Goal: Task Accomplishment & Management: Use online tool/utility

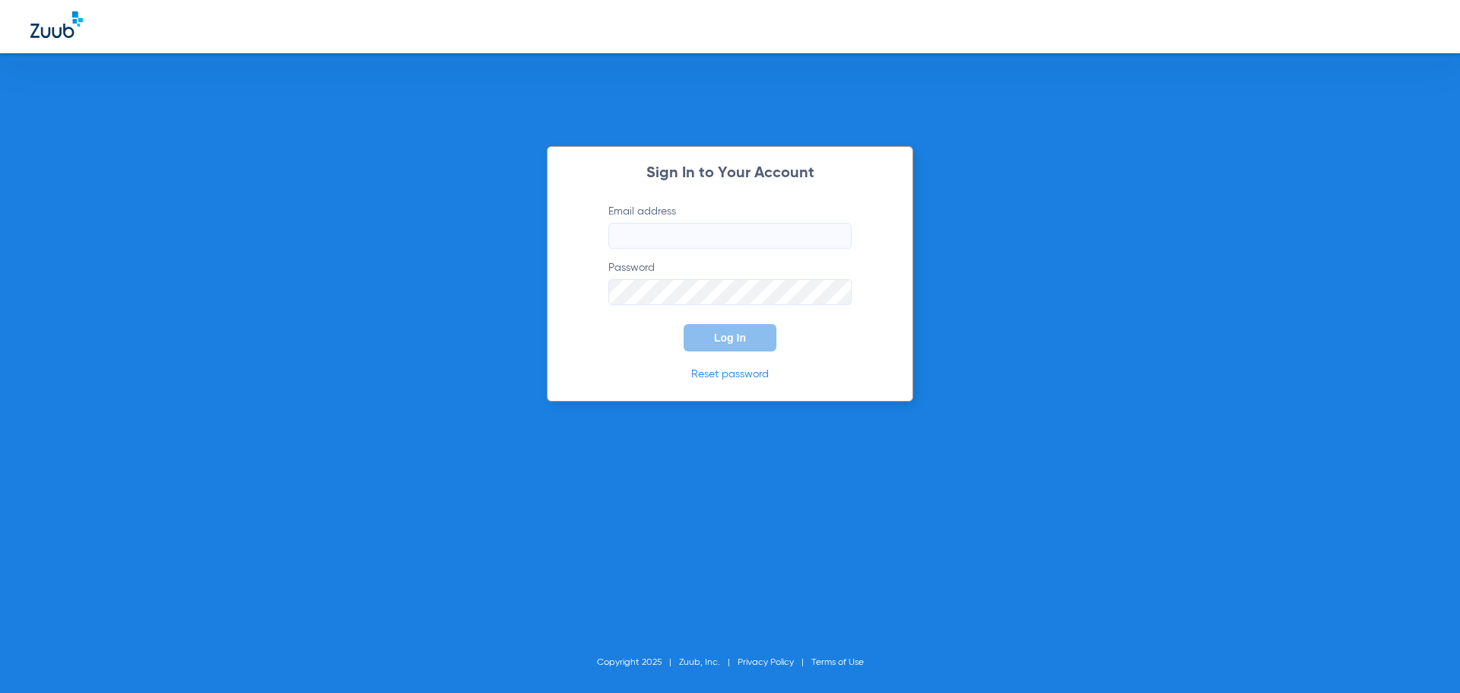
type input "[EMAIL_ADDRESS][DOMAIN_NAME]"
click at [735, 340] on span "Log In" at bounding box center [730, 338] width 32 height 12
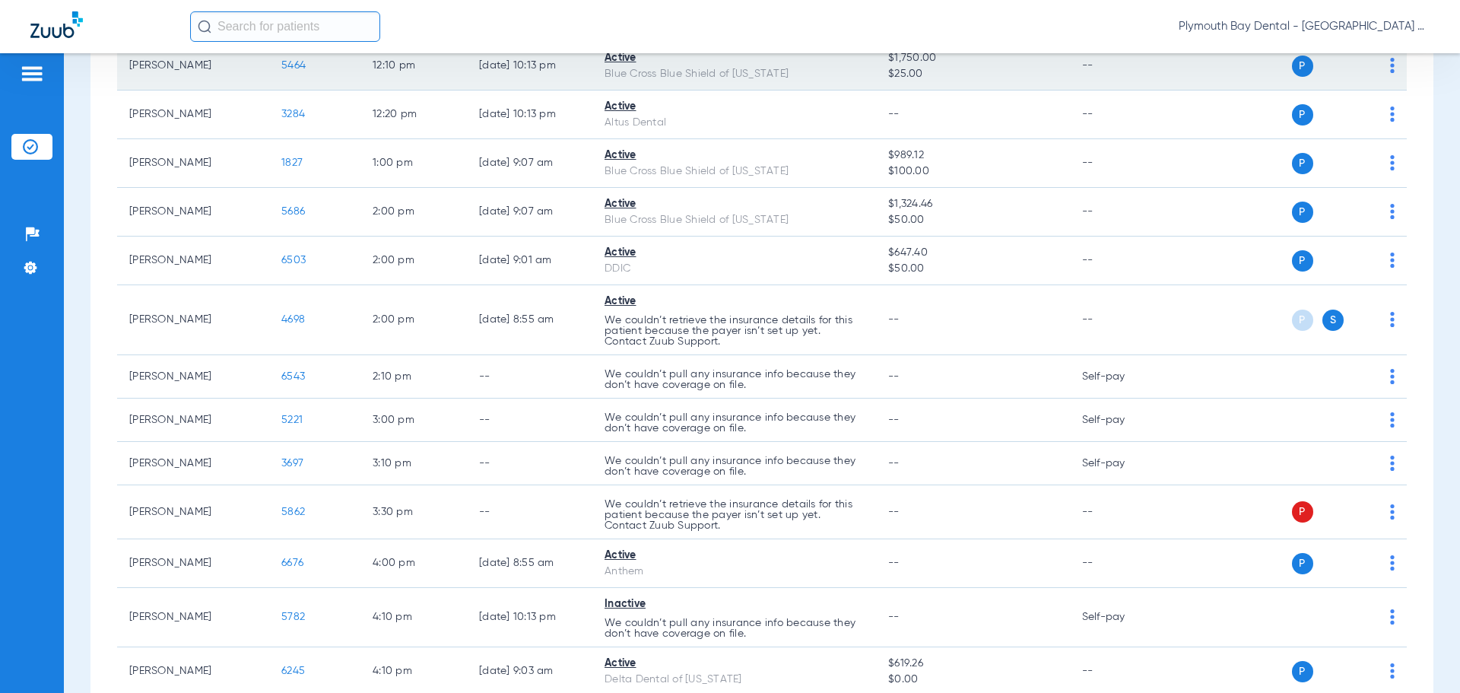
scroll to position [1290, 0]
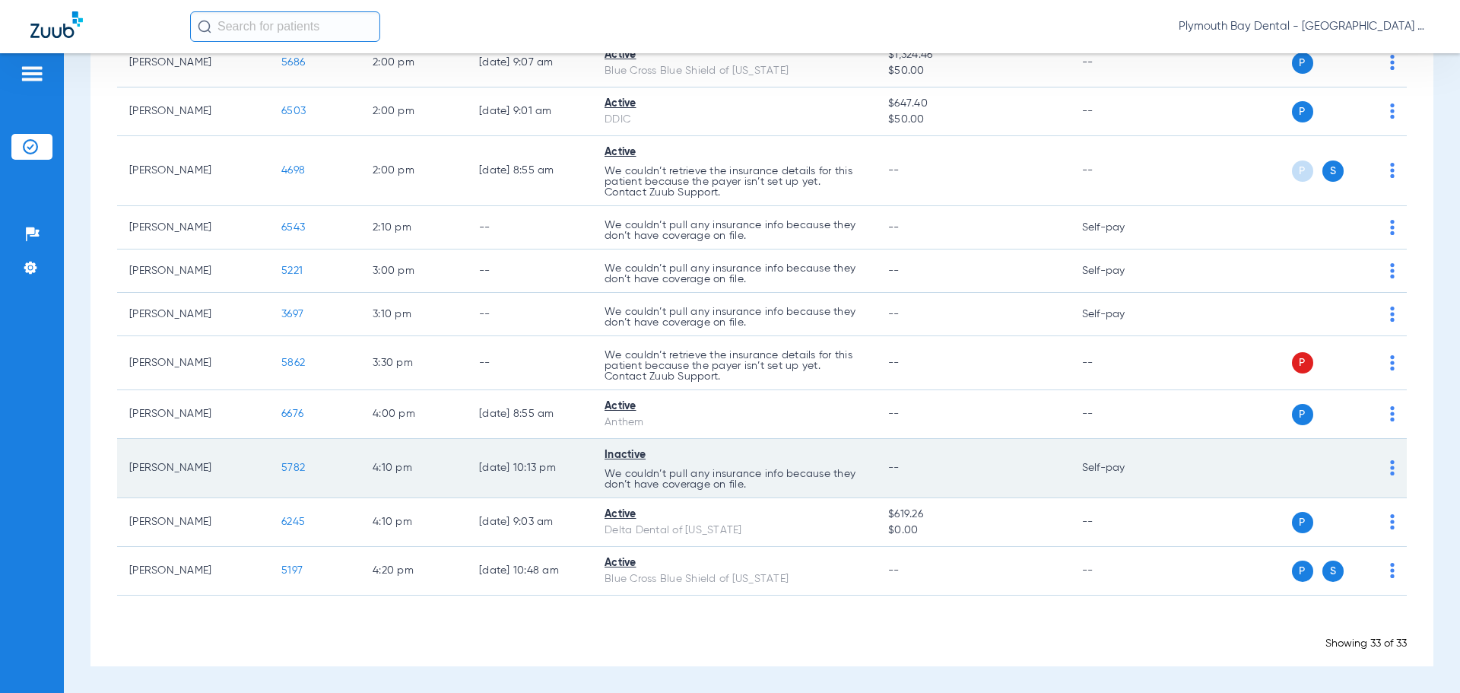
click at [297, 470] on span "5782" at bounding box center [293, 467] width 24 height 11
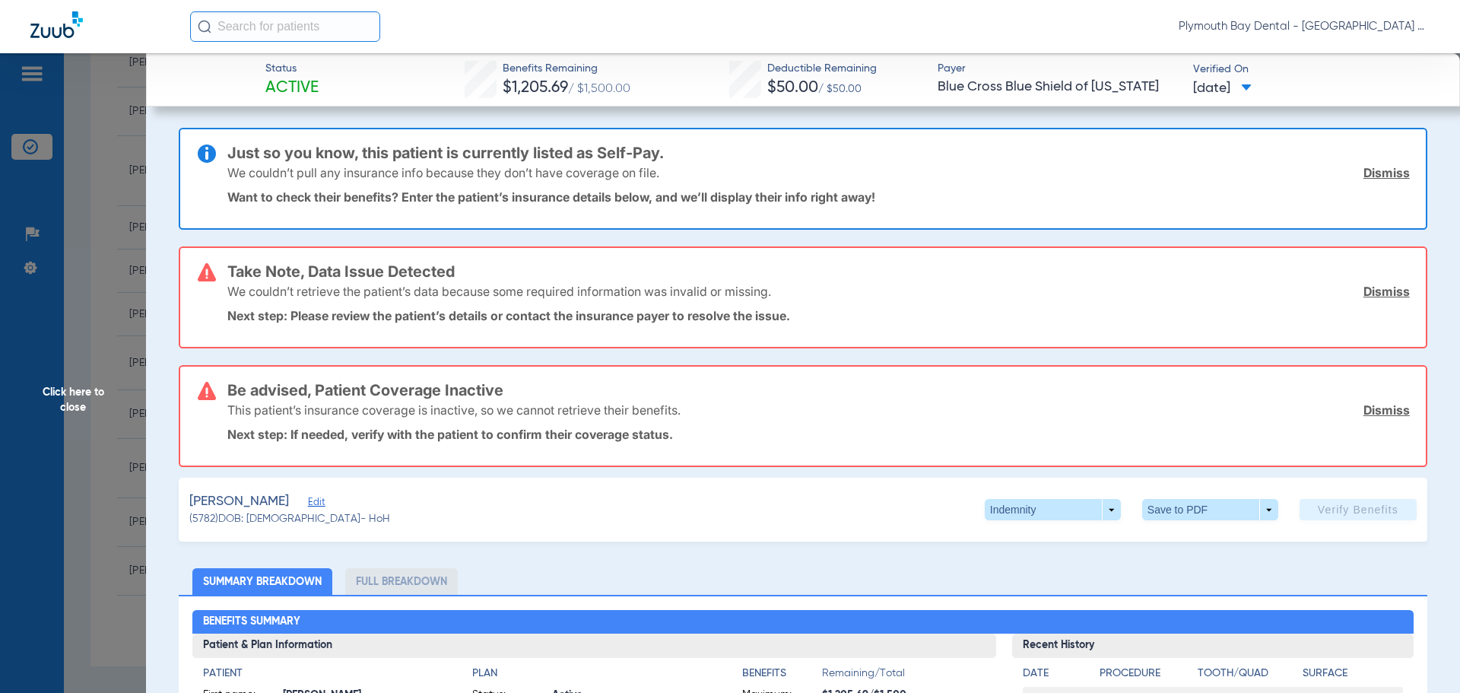
click at [1364, 173] on link "Dismiss" at bounding box center [1387, 172] width 46 height 15
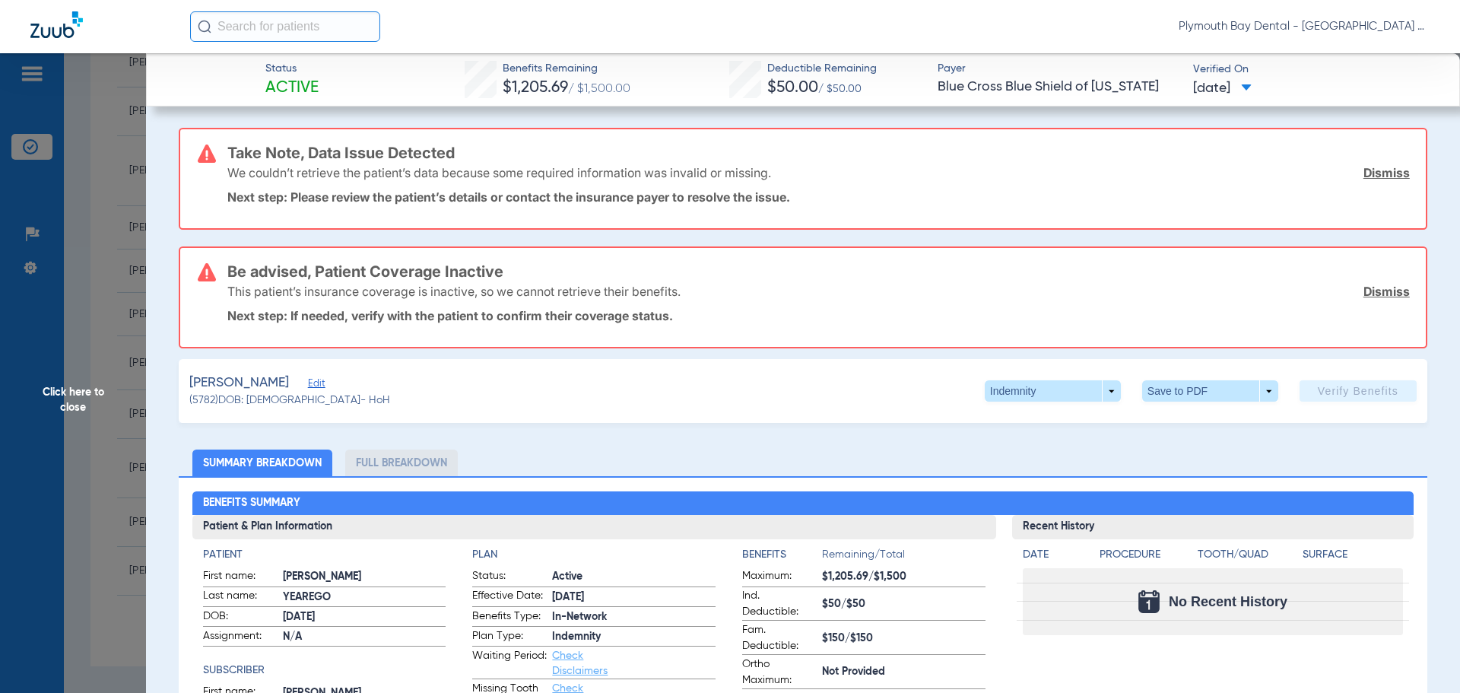
click at [1364, 173] on link "Dismiss" at bounding box center [1387, 172] width 46 height 15
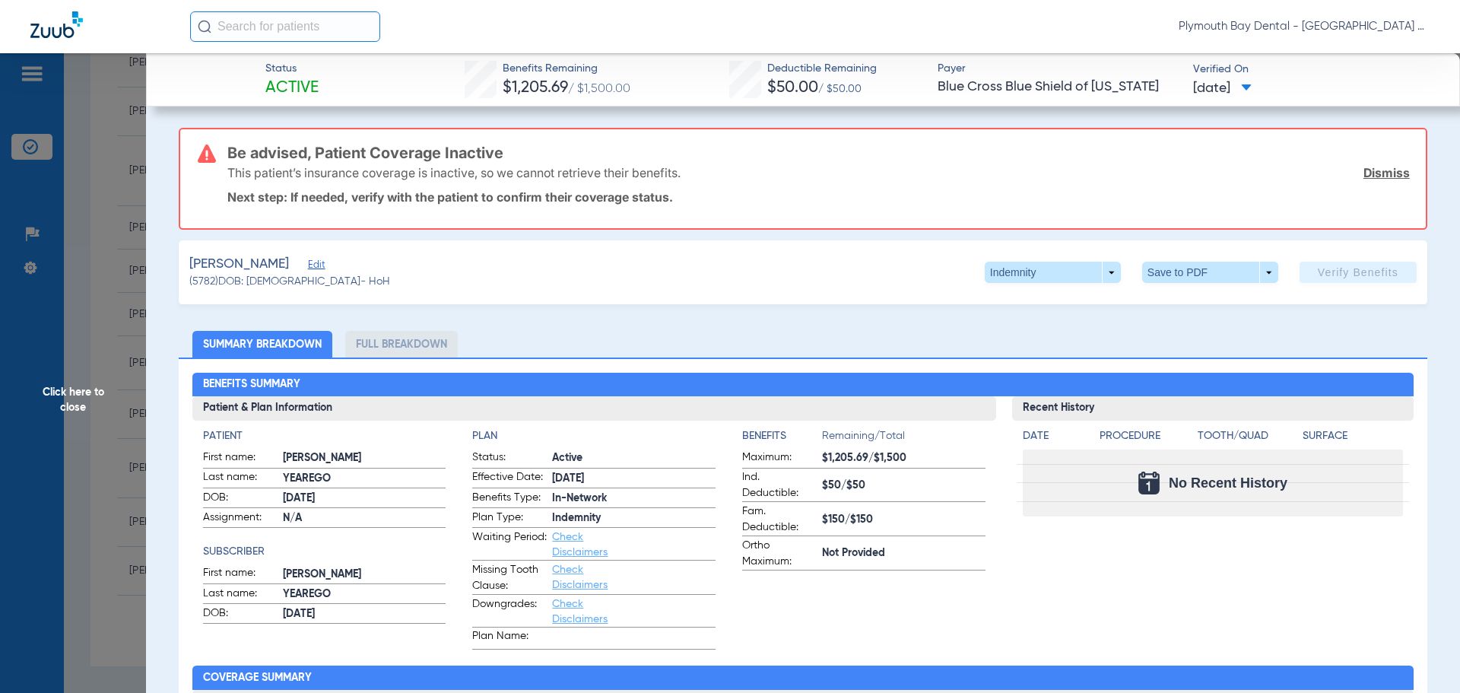
click at [1364, 173] on link "Dismiss" at bounding box center [1387, 172] width 46 height 15
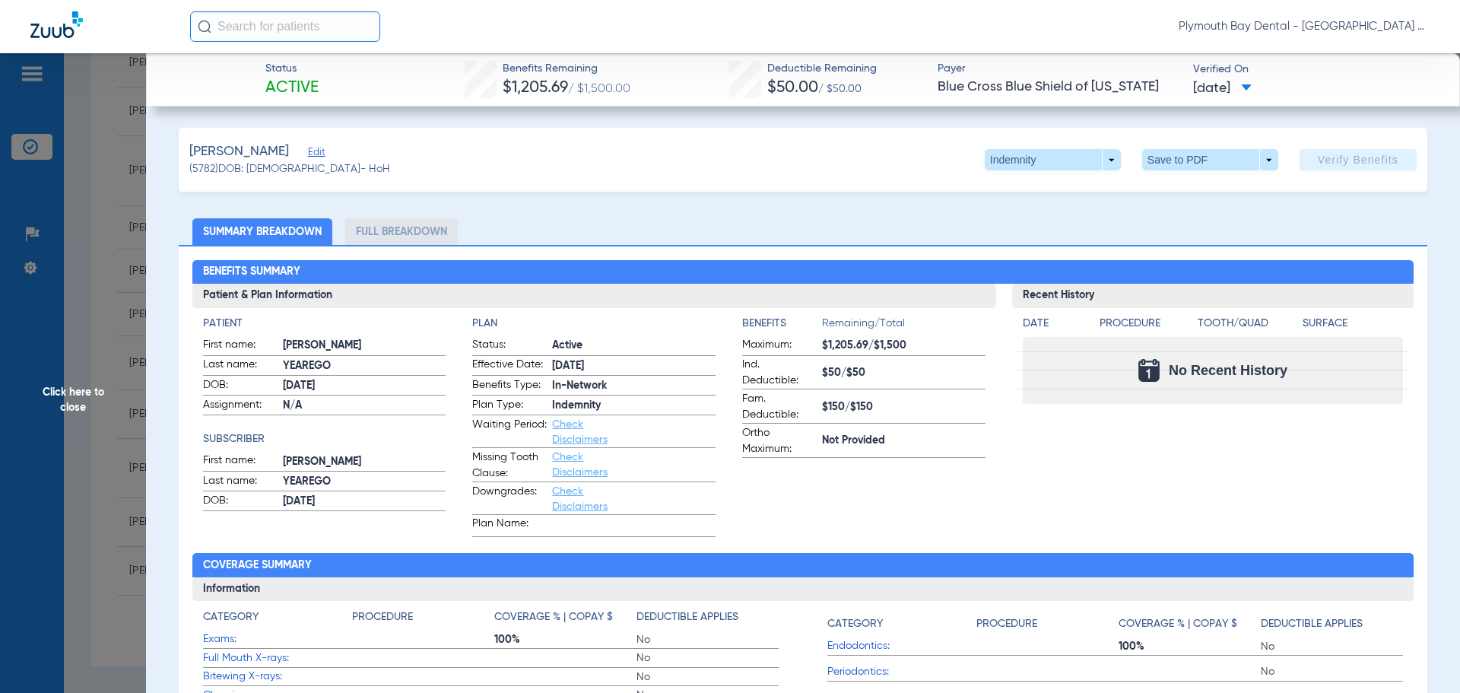
click at [319, 154] on span "Edit" at bounding box center [315, 154] width 14 height 14
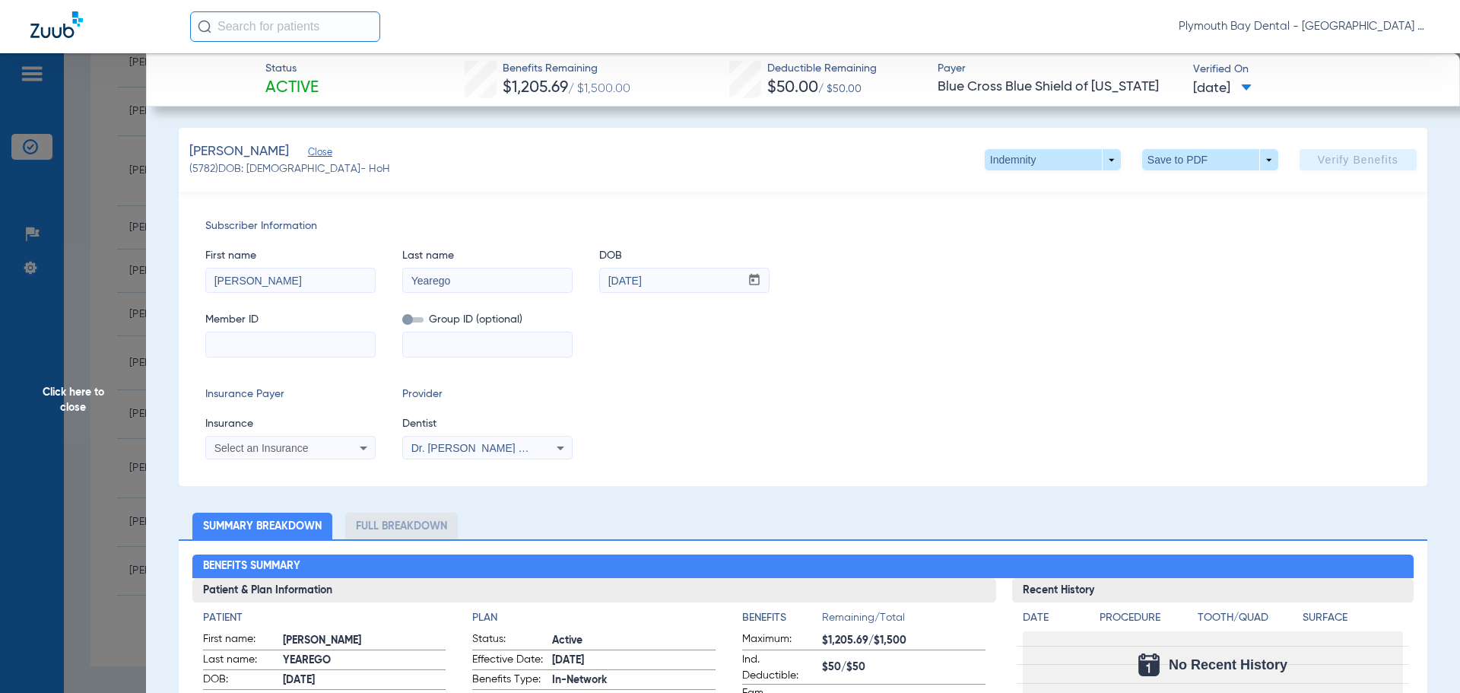
click at [313, 346] on input at bounding box center [290, 344] width 169 height 24
type input "[PHONE_NUMBER]"
click at [363, 454] on icon at bounding box center [363, 448] width 18 height 18
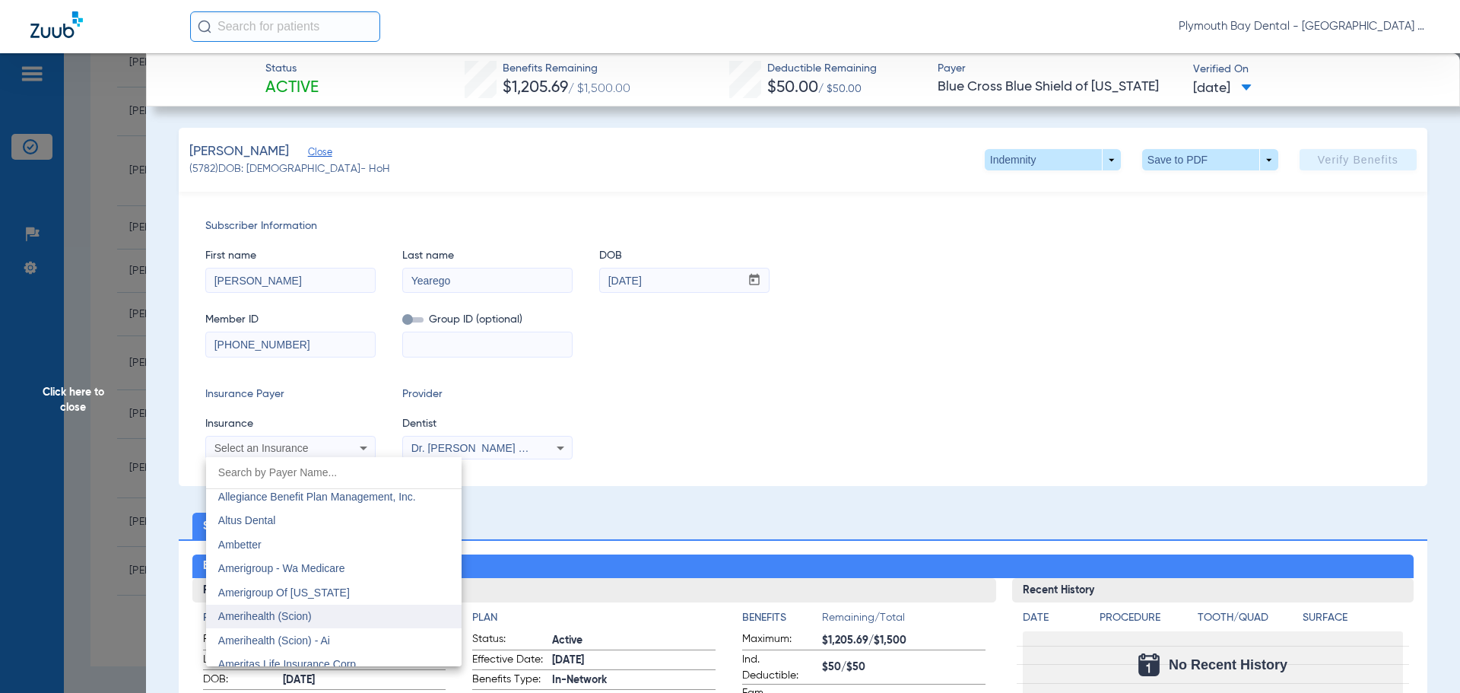
scroll to position [380, 0]
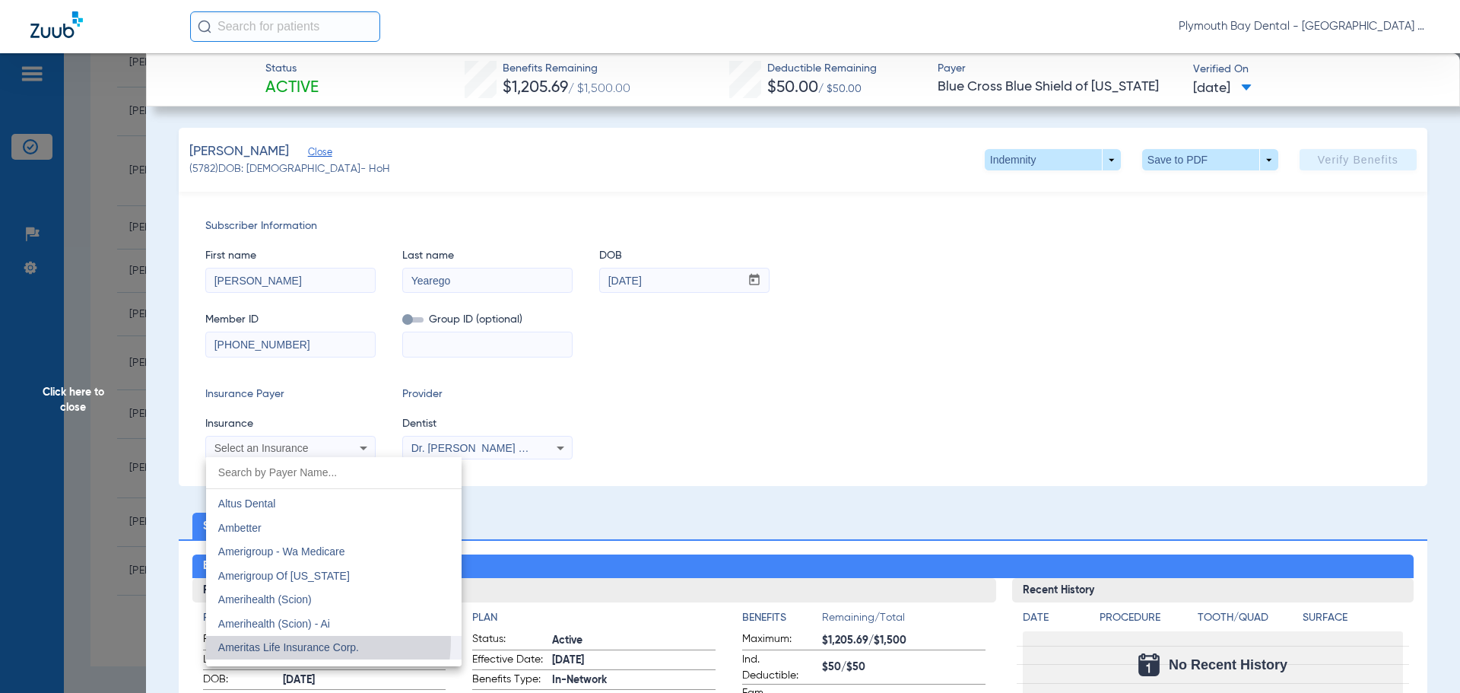
click at [305, 640] on mat-option "Ameritas Life Insurance Corp." at bounding box center [334, 648] width 256 height 24
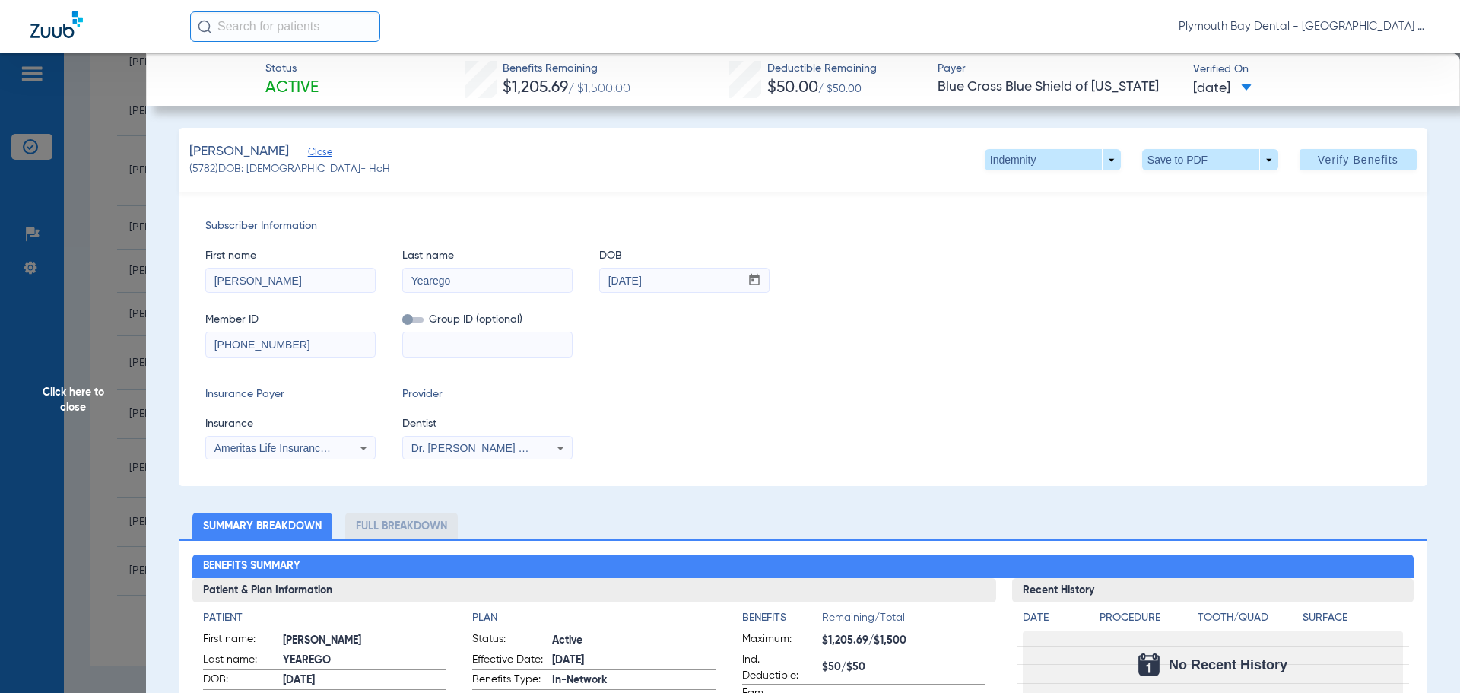
click at [558, 448] on icon at bounding box center [561, 448] width 8 height 4
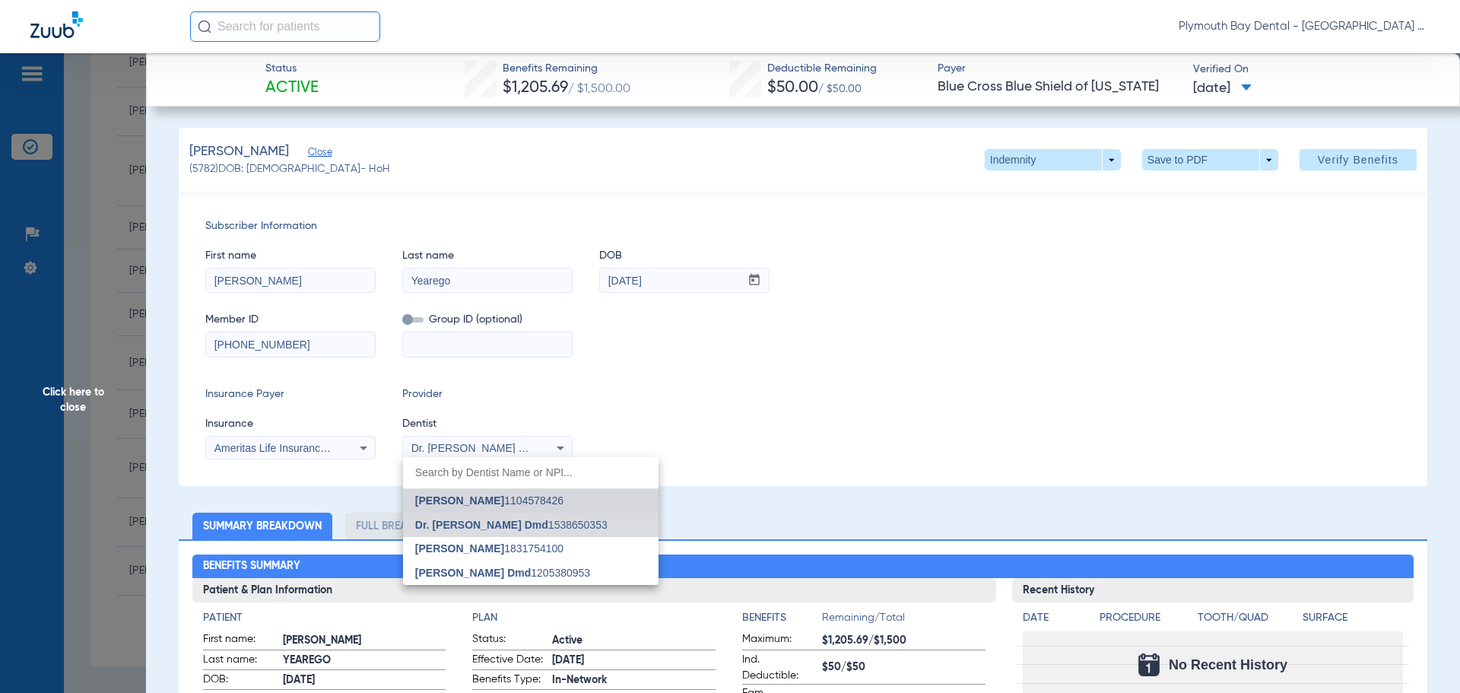
click at [519, 504] on span "[PERSON_NAME] 1104578426" at bounding box center [489, 500] width 148 height 11
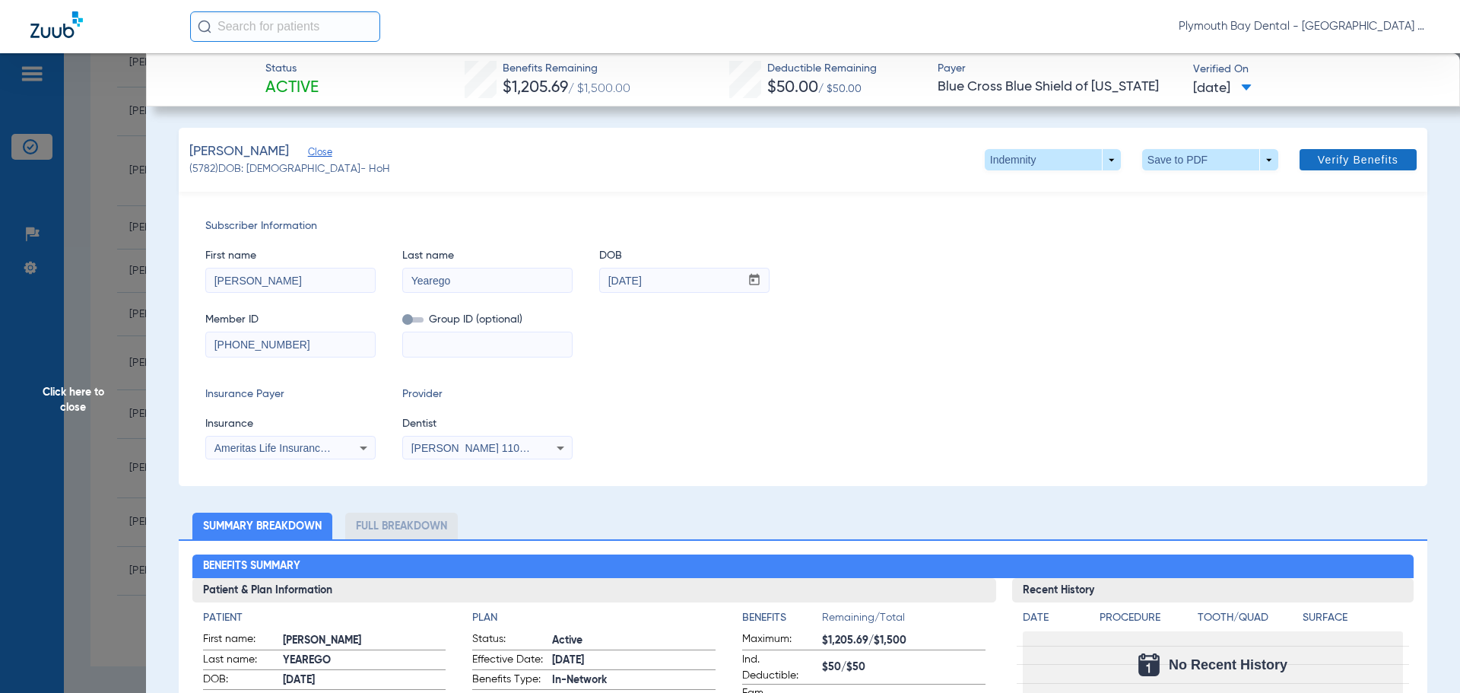
click at [1323, 154] on span "Verify Benefits" at bounding box center [1358, 160] width 81 height 12
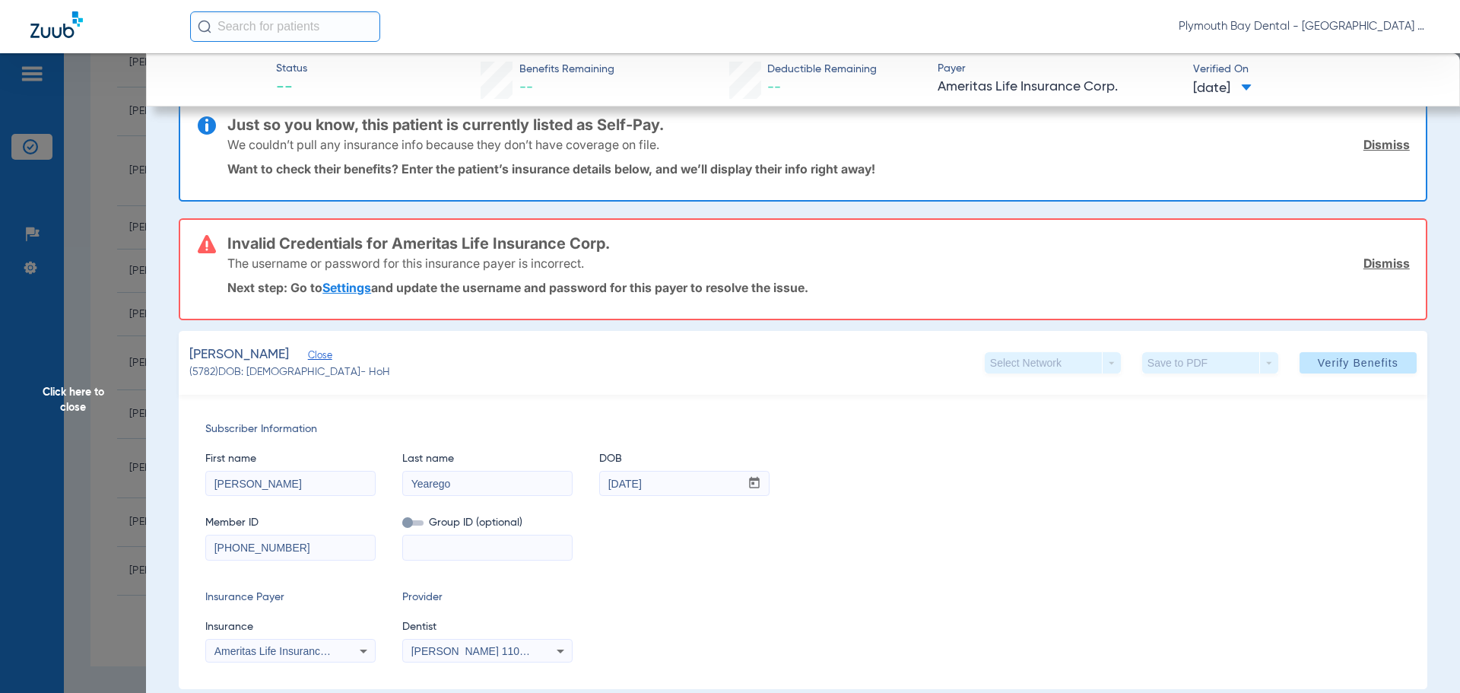
scroll to position [0, 0]
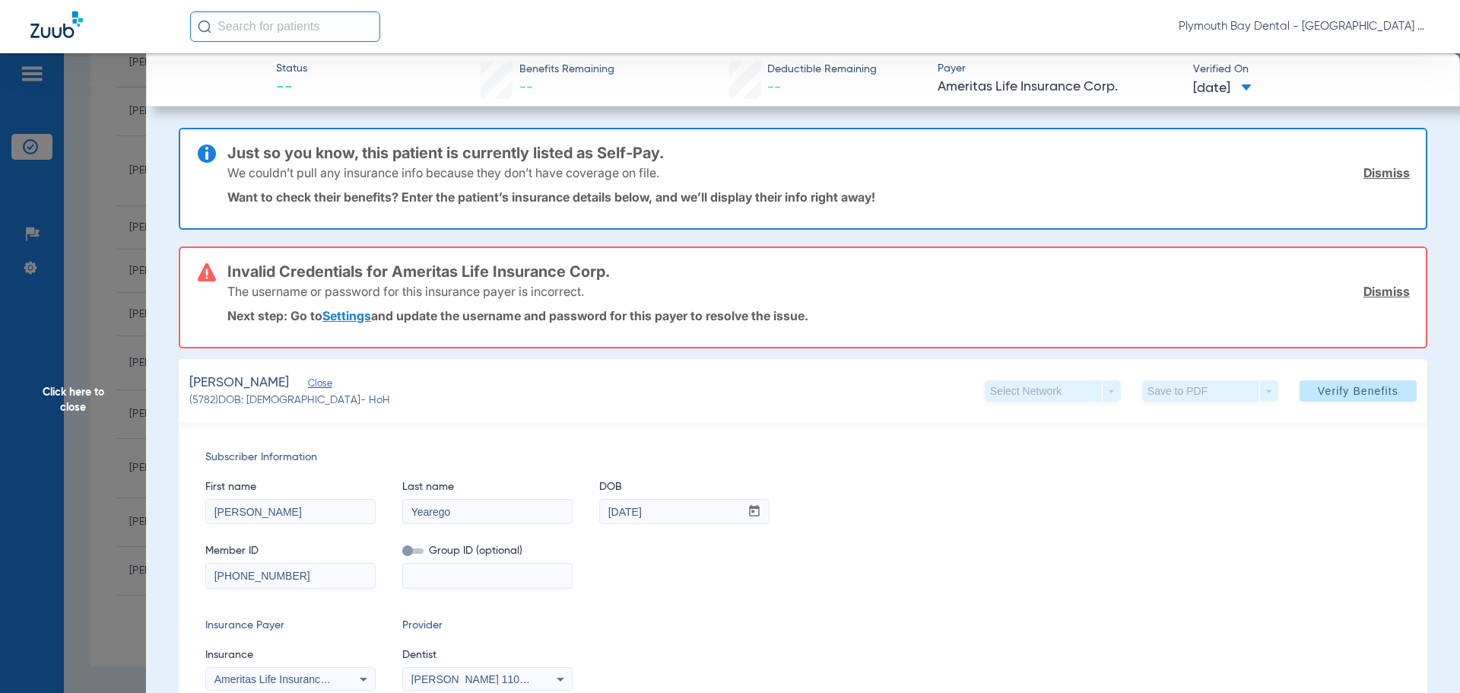
click at [1379, 175] on link "Dismiss" at bounding box center [1387, 172] width 46 height 15
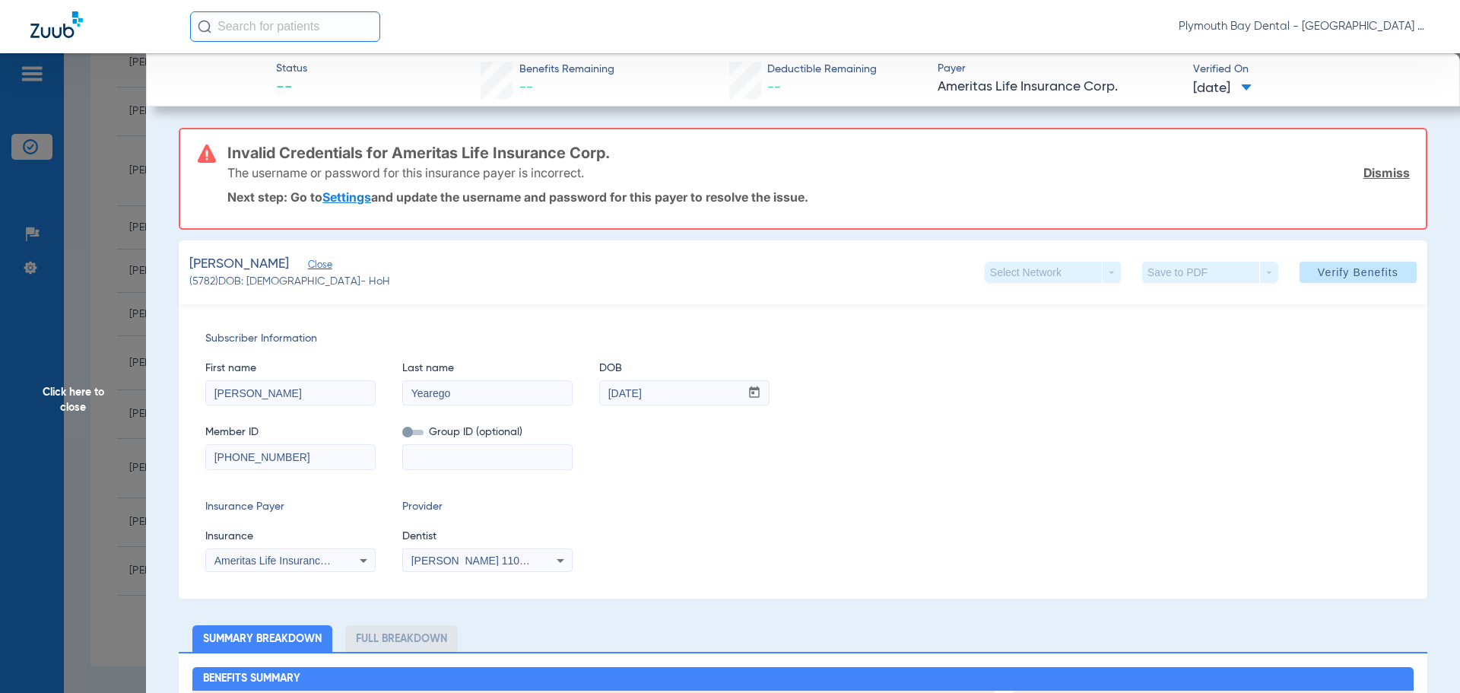
click at [1379, 175] on link "Dismiss" at bounding box center [1387, 172] width 46 height 15
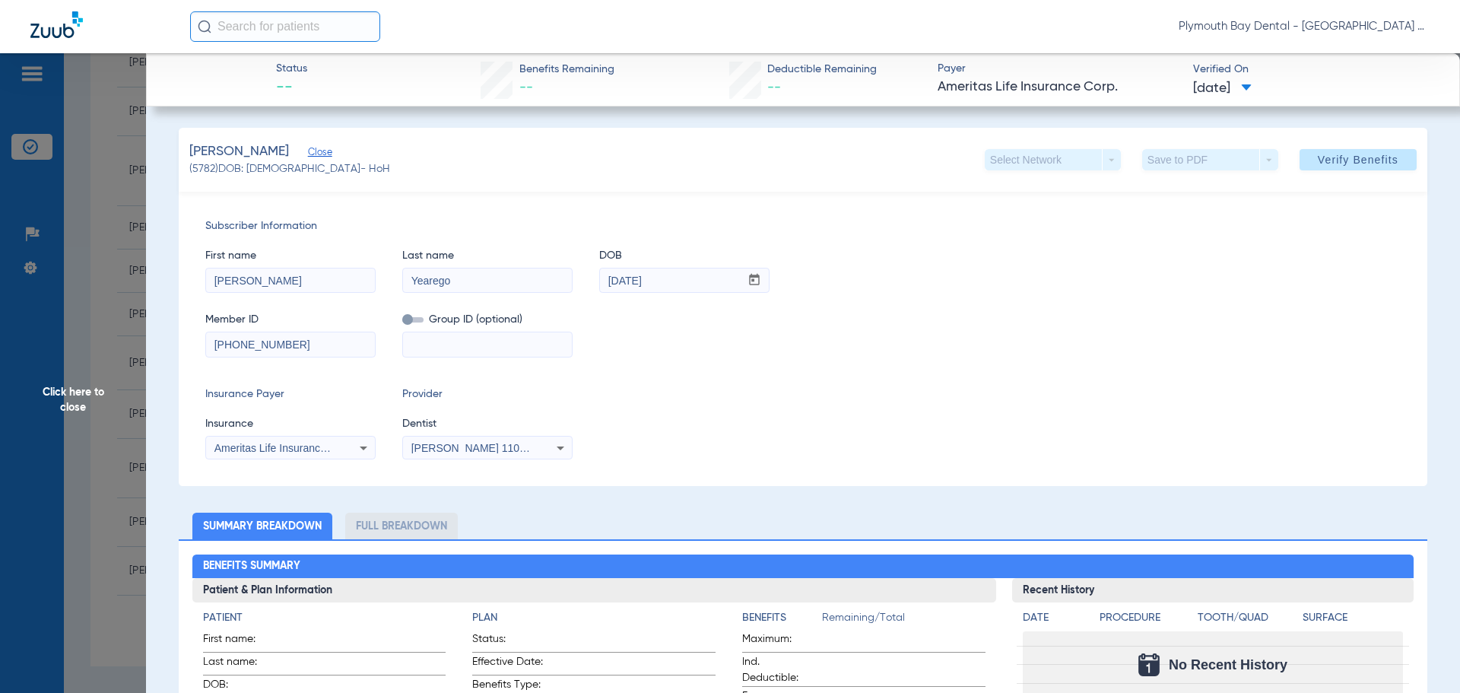
drag, startPoint x: 307, startPoint y: 348, endPoint x: 0, endPoint y: 335, distance: 307.5
click at [117, 651] on app-side-panel-drawer "Click here to close Status -- Benefits Remaining -- Deductible Remaining -- Pay…" at bounding box center [117, 651] width 0 height 0
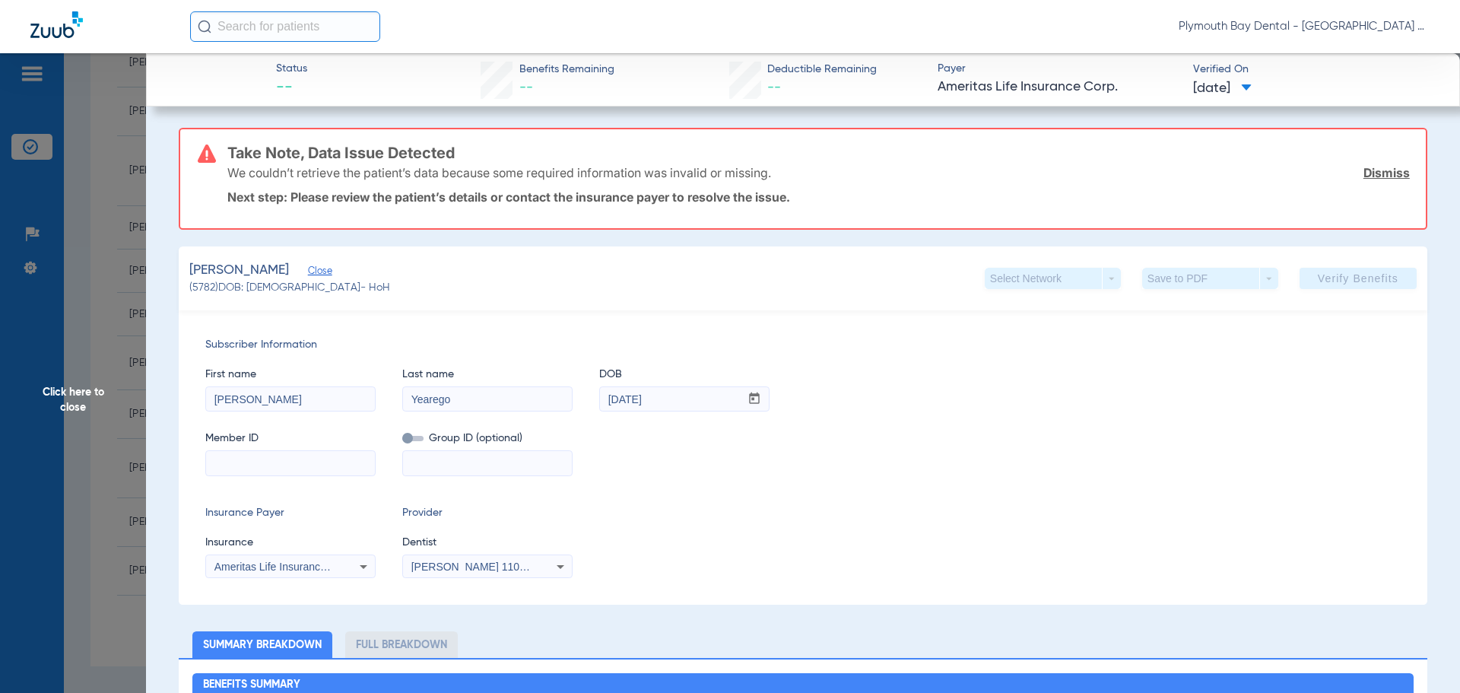
click at [281, 459] on input at bounding box center [290, 463] width 169 height 24
paste input "022344324"
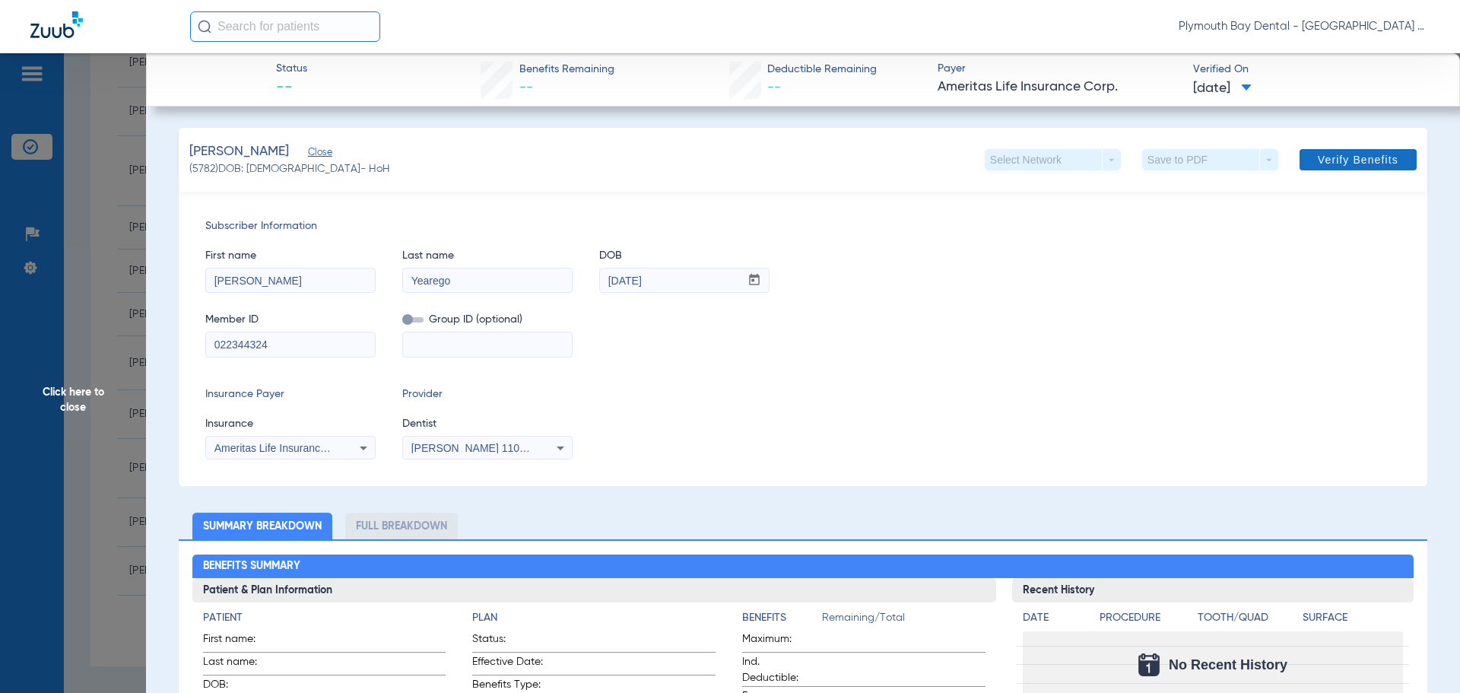
type input "022344324"
click at [1323, 159] on span "Verify Benefits" at bounding box center [1358, 160] width 81 height 12
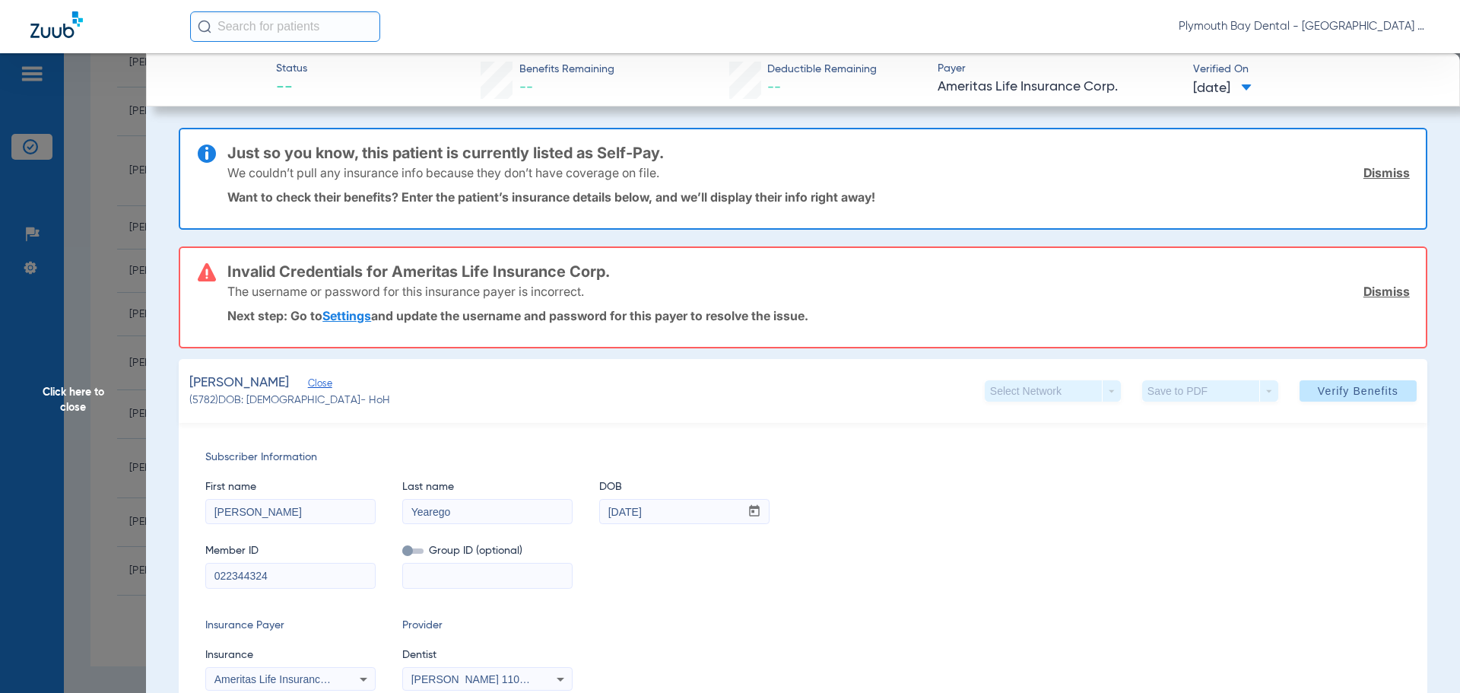
click at [1375, 174] on link "Dismiss" at bounding box center [1387, 172] width 46 height 15
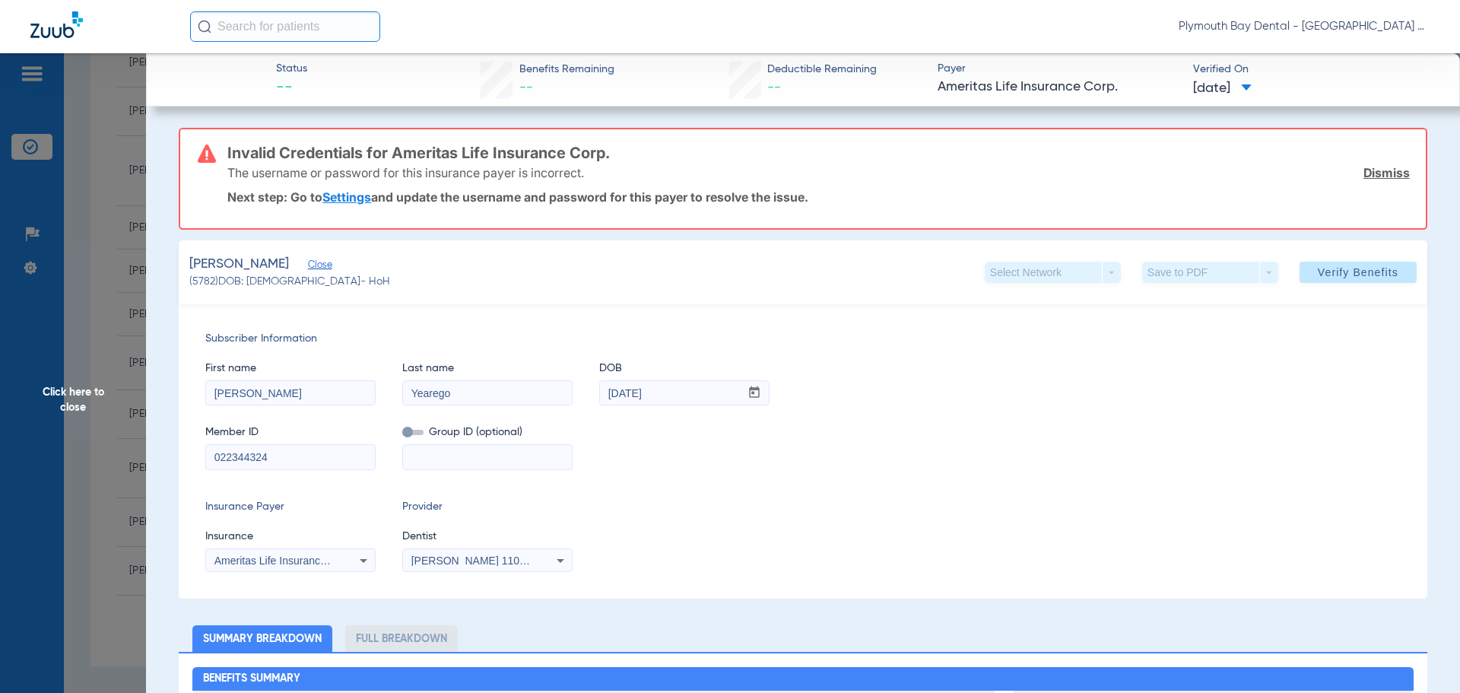
click at [1375, 174] on link "Dismiss" at bounding box center [1387, 172] width 46 height 15
